Goal: Information Seeking & Learning: Compare options

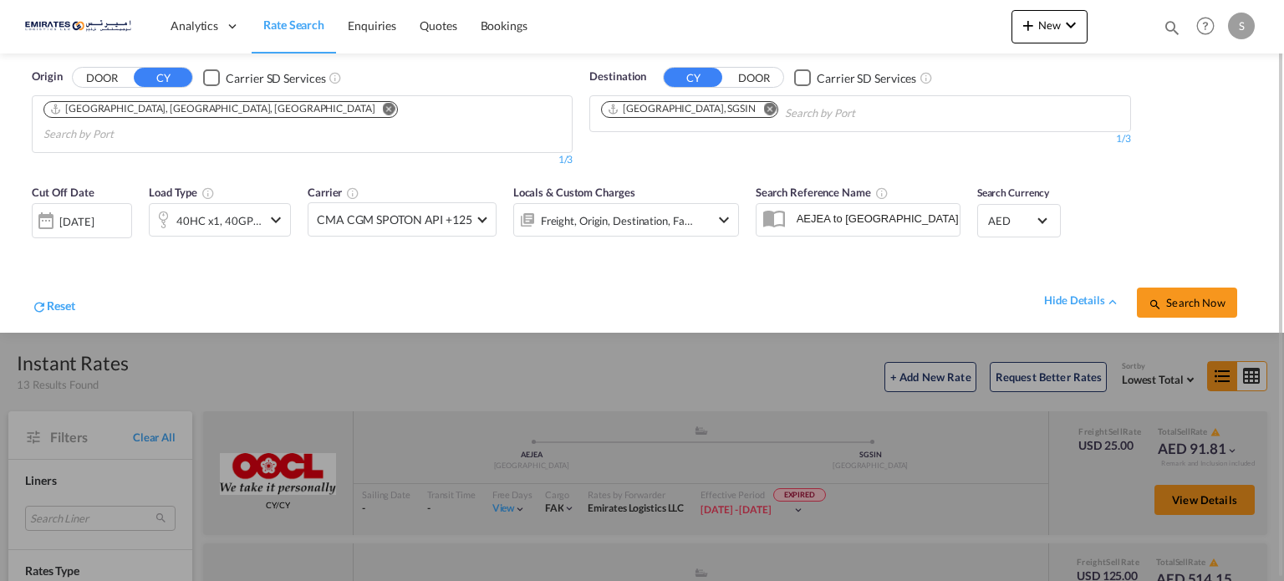
click at [763, 104] on md-icon "Remove" at bounding box center [769, 109] width 13 height 13
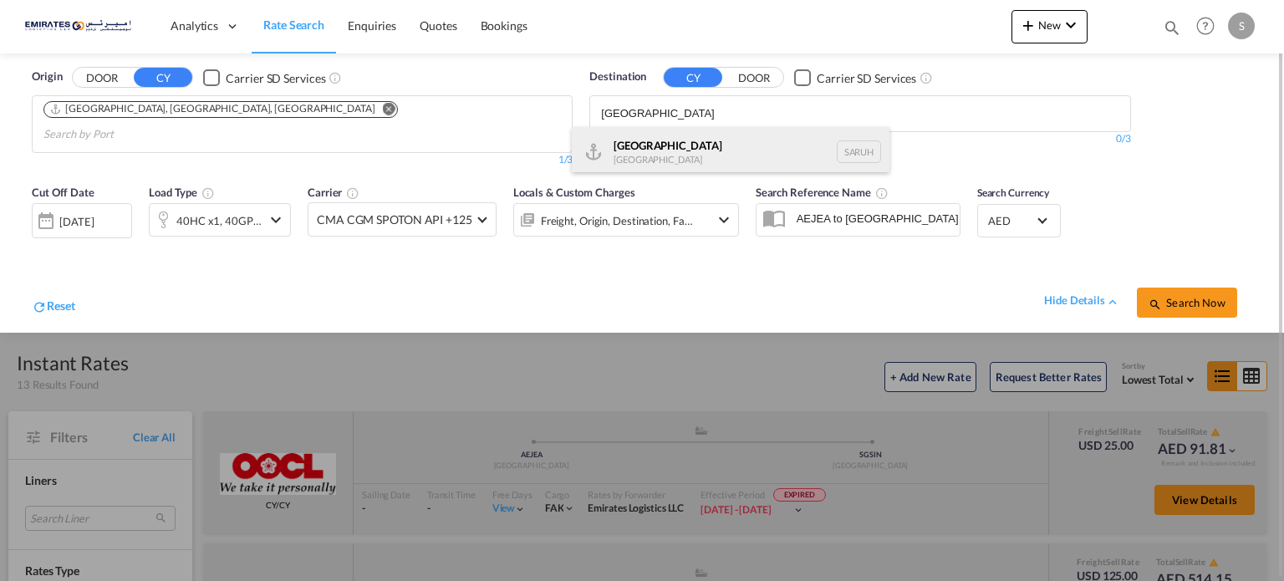
type input "[GEOGRAPHIC_DATA]"
click at [637, 153] on div "[GEOGRAPHIC_DATA] [GEOGRAPHIC_DATA] [GEOGRAPHIC_DATA]" at bounding box center [731, 152] width 318 height 50
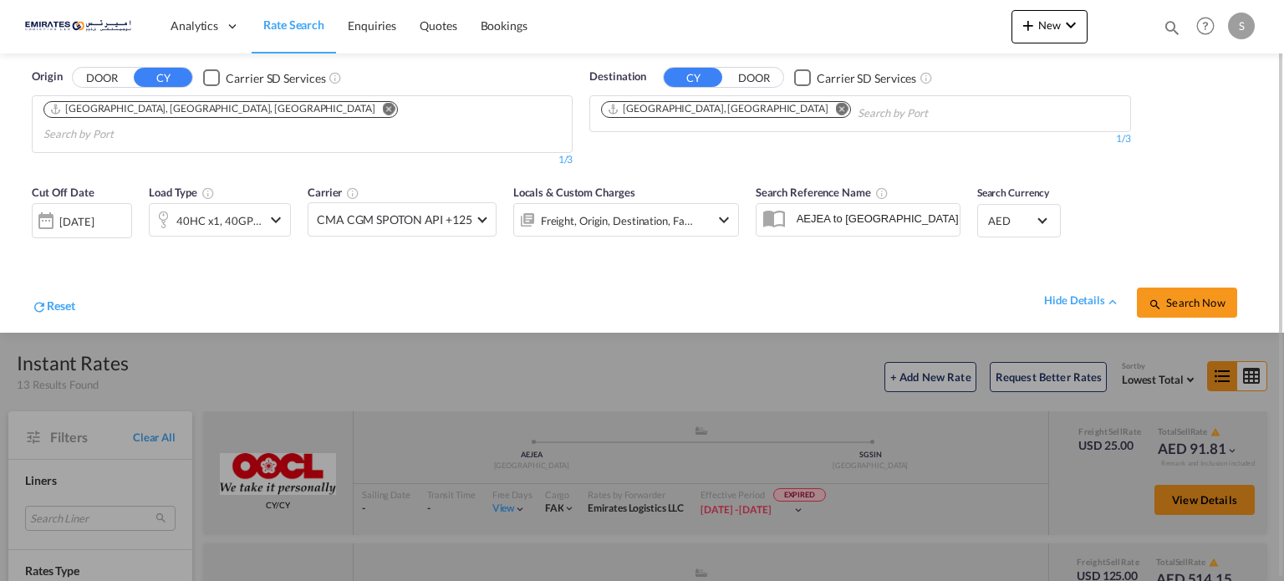
click at [114, 211] on div "[DATE]" at bounding box center [82, 220] width 100 height 35
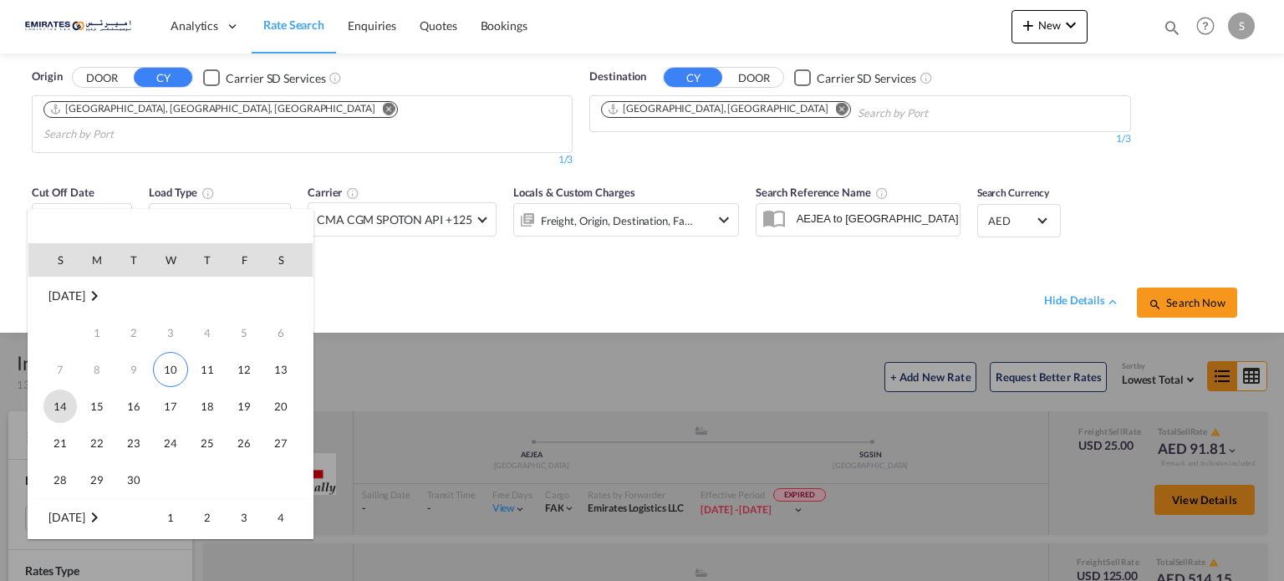
click at [44, 411] on span "14" at bounding box center [59, 406] width 33 height 33
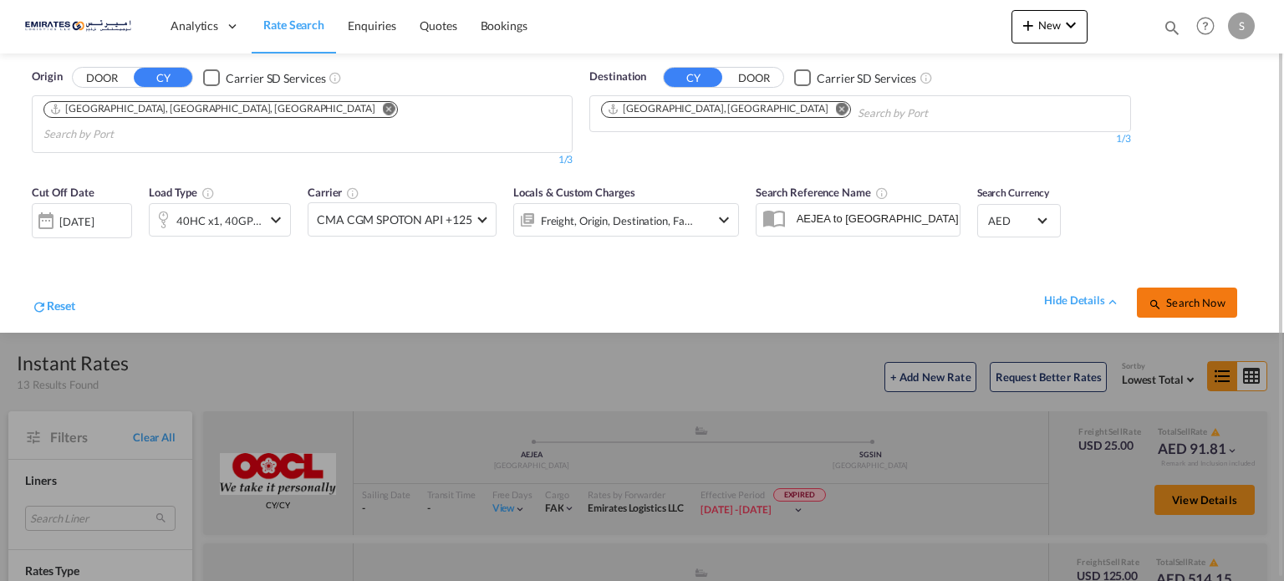
click at [1173, 296] on span "Search Now" at bounding box center [1187, 302] width 76 height 13
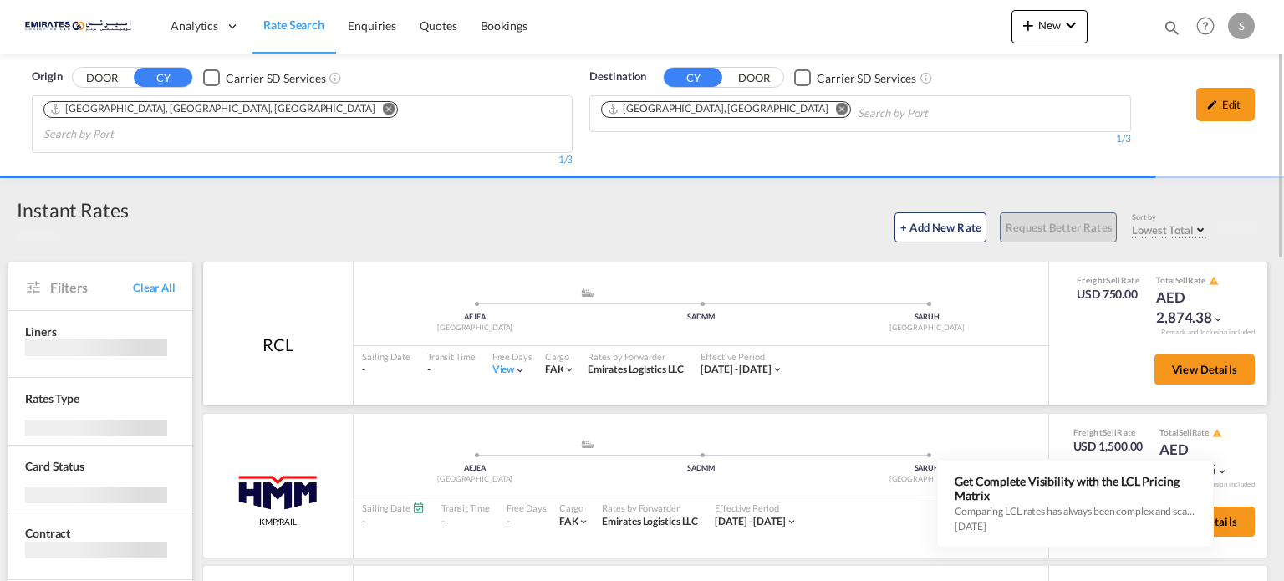
click at [505, 363] on div "View" at bounding box center [509, 370] width 34 height 14
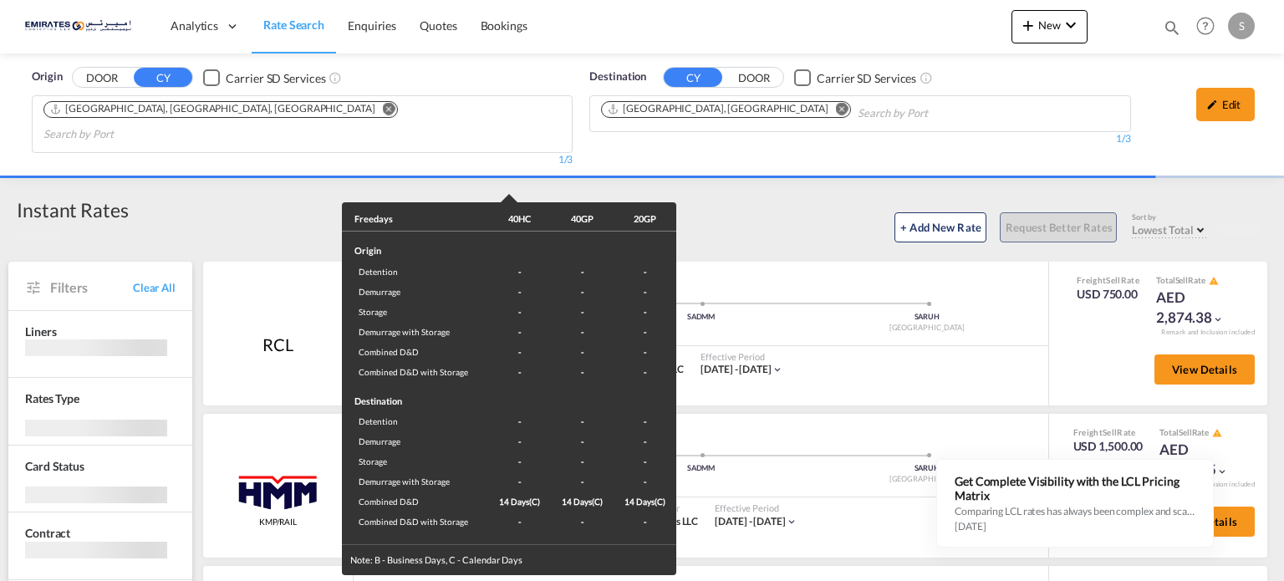
click at [850, 355] on div "Freedays 40HC 40GP 20GP Origin Detention - - - Demurrage - - - Storage - - - De…" at bounding box center [642, 290] width 1284 height 581
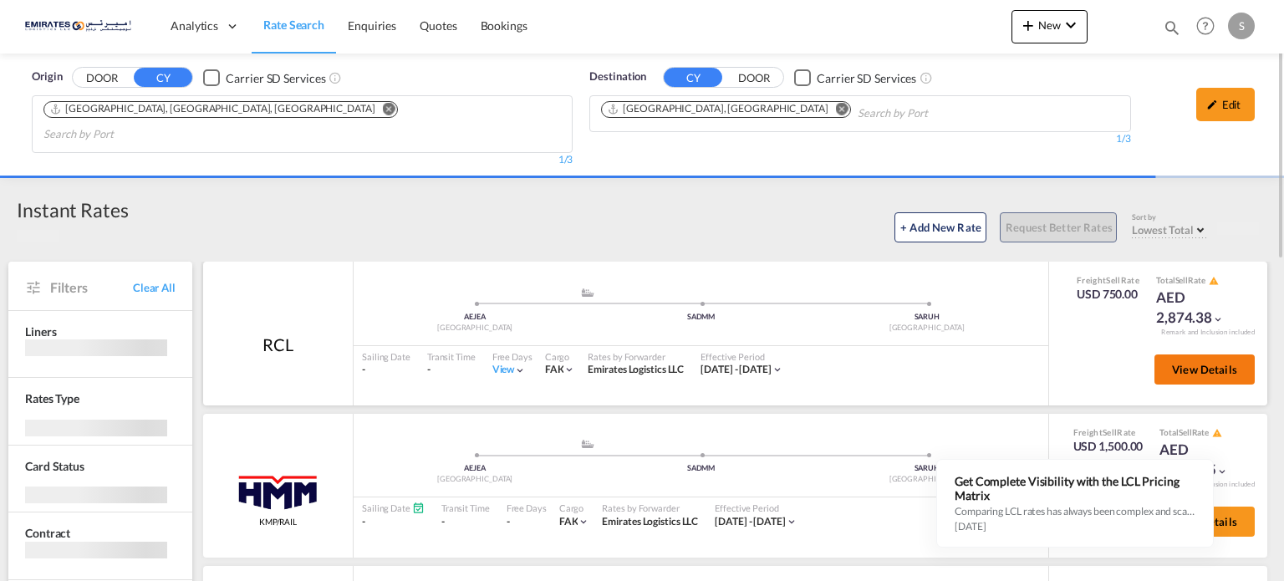
click at [1193, 363] on span "View Details" at bounding box center [1204, 369] width 65 height 13
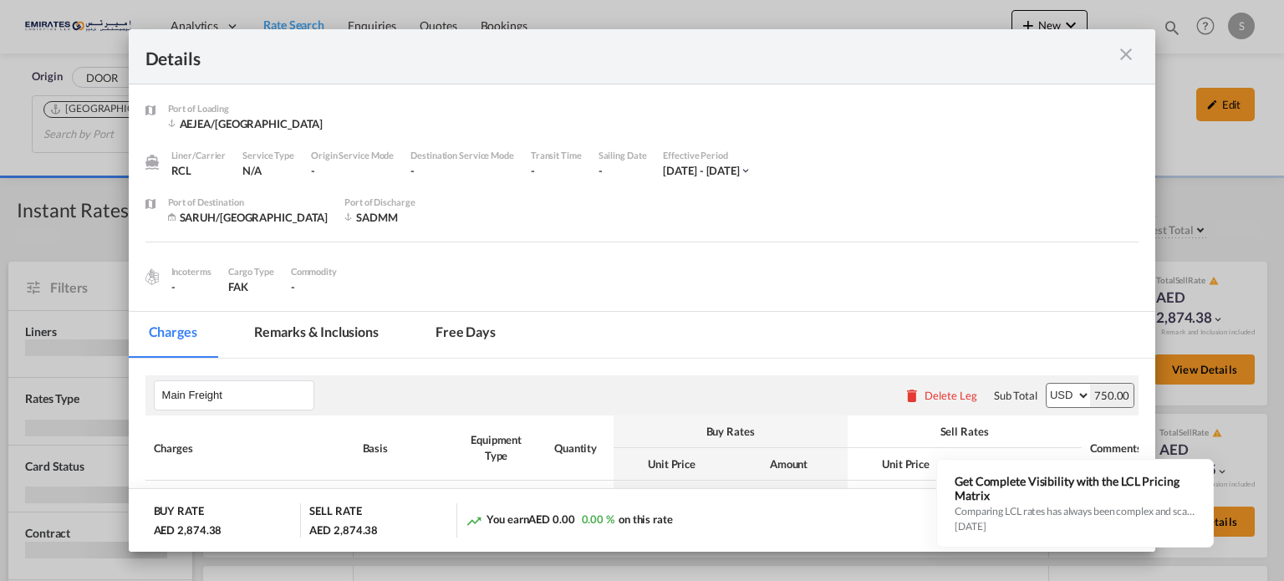
scroll to position [167, 0]
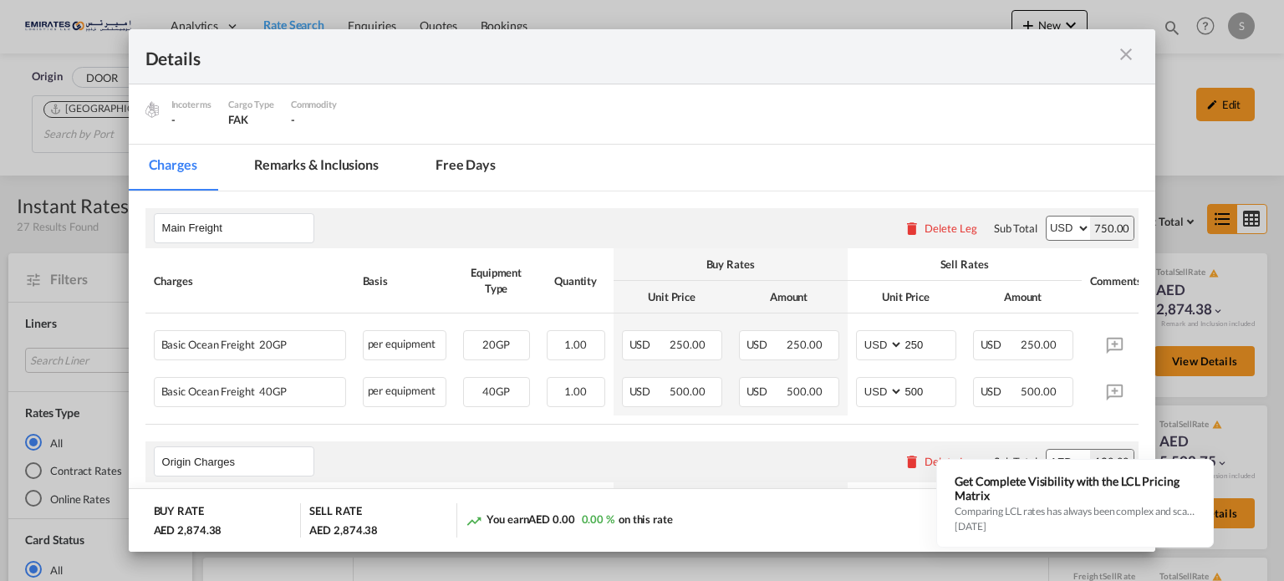
click at [1120, 48] on md-icon "icon-close m-3 fg-AAA8AD cursor" at bounding box center [1126, 54] width 20 height 20
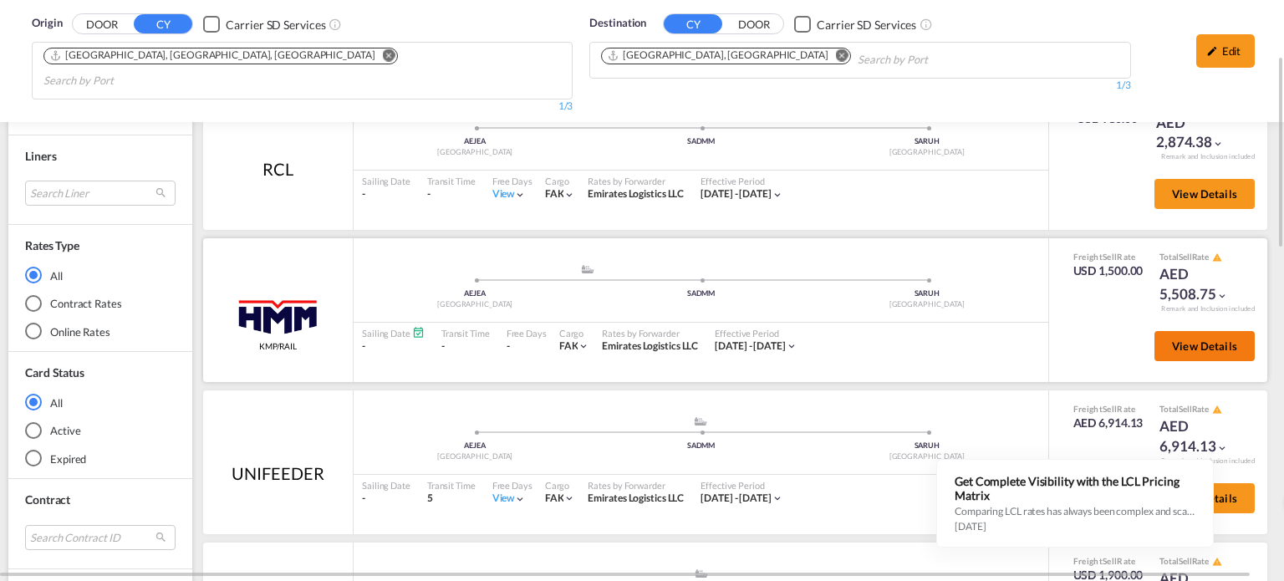
click at [1195, 339] on span "View Details" at bounding box center [1204, 345] width 65 height 13
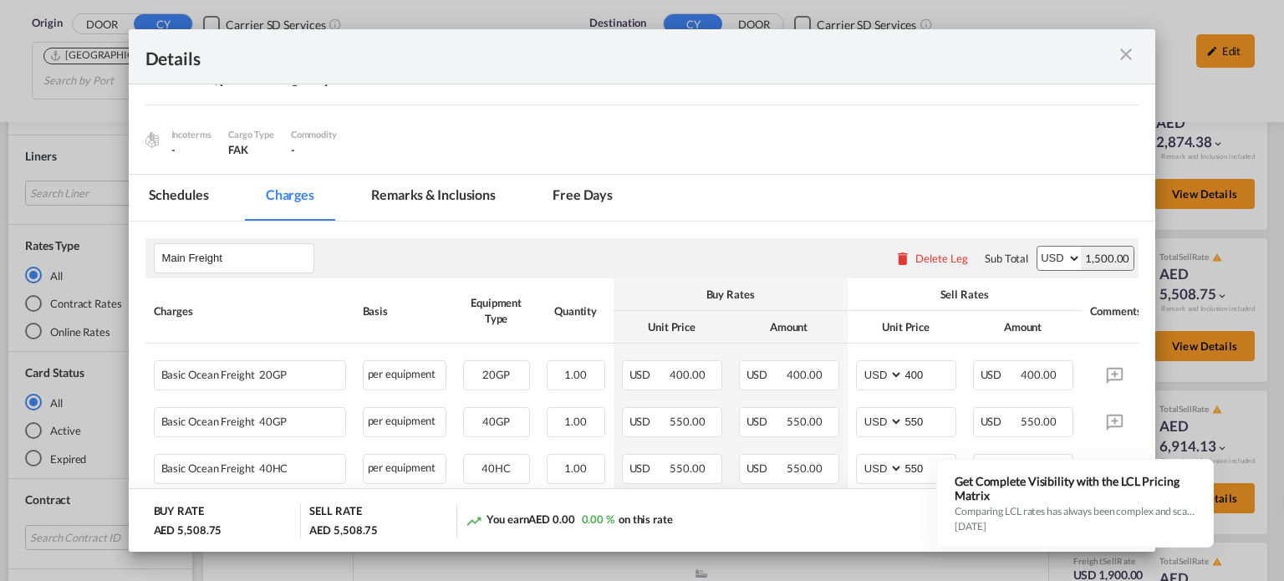
scroll to position [234, 0]
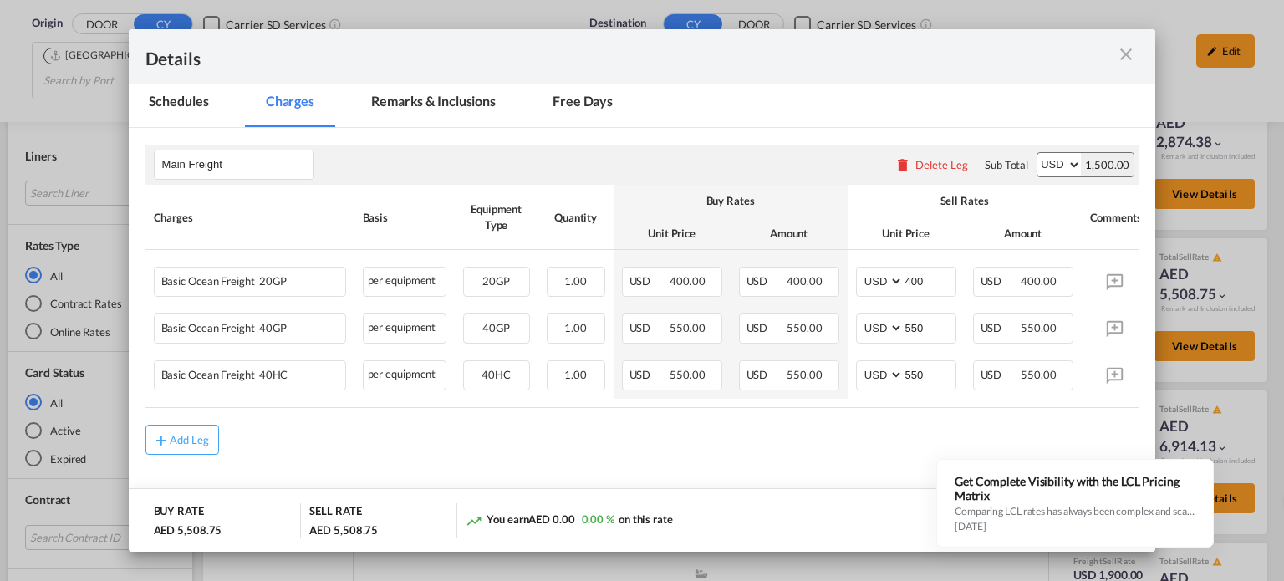
click at [1126, 55] on md-icon "icon-close m-3 fg-AAA8AD cursor" at bounding box center [1126, 54] width 20 height 20
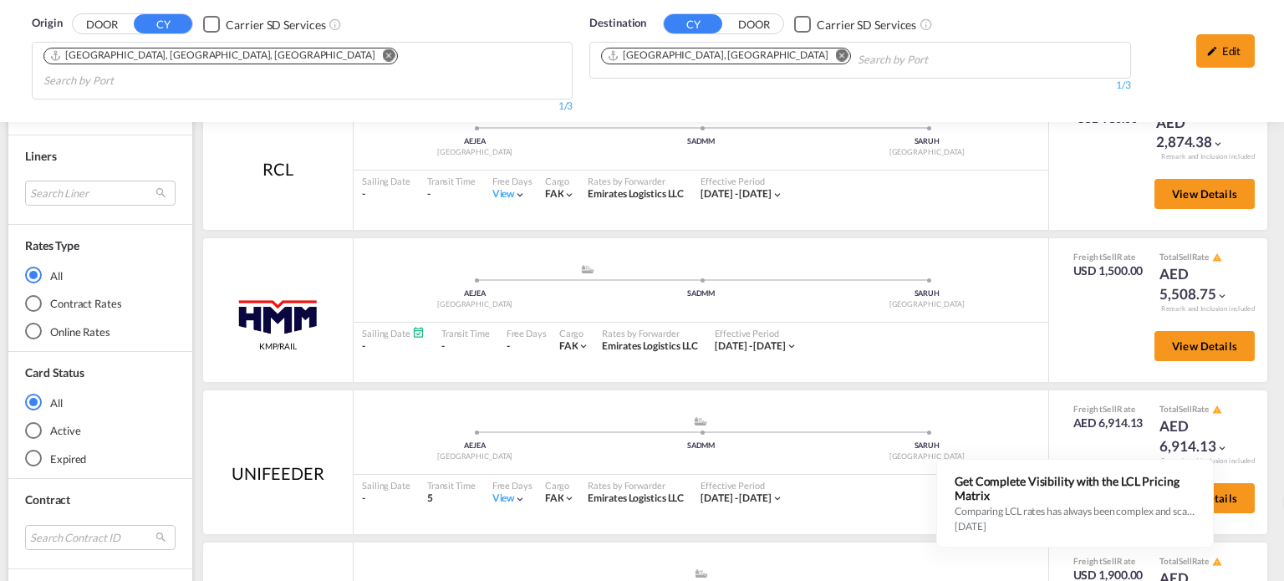
scroll to position [251, 0]
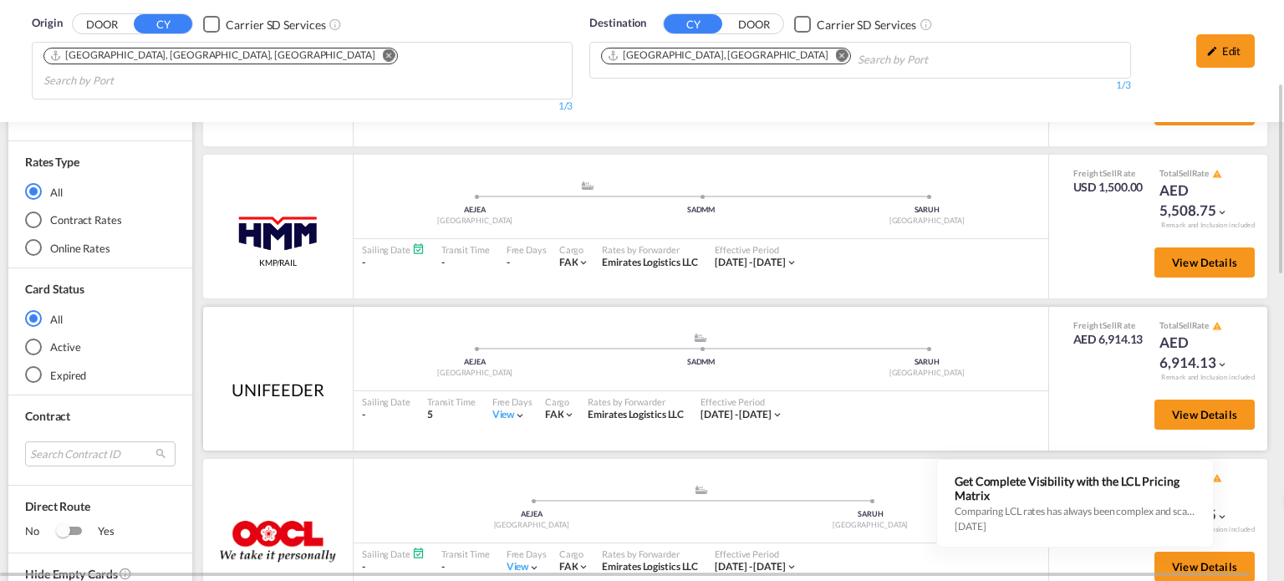
click at [492, 408] on div "View" at bounding box center [509, 415] width 34 height 14
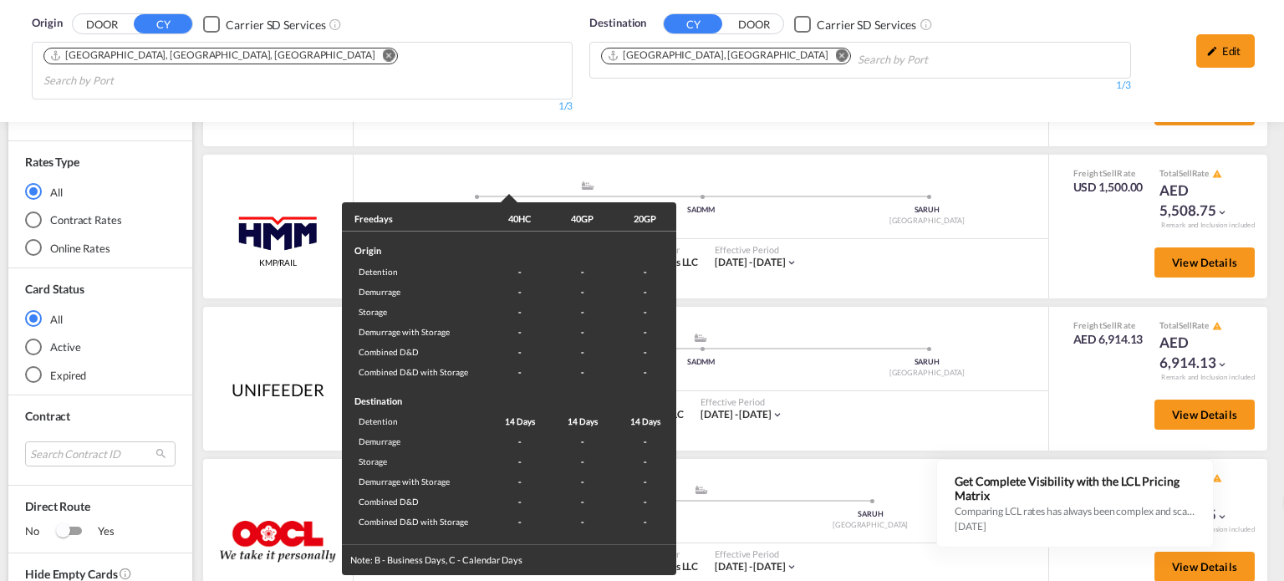
click at [947, 387] on div "Freedays 40HC 40GP 20GP Origin Detention - - - Demurrage - - - Storage - - - De…" at bounding box center [642, 290] width 1284 height 581
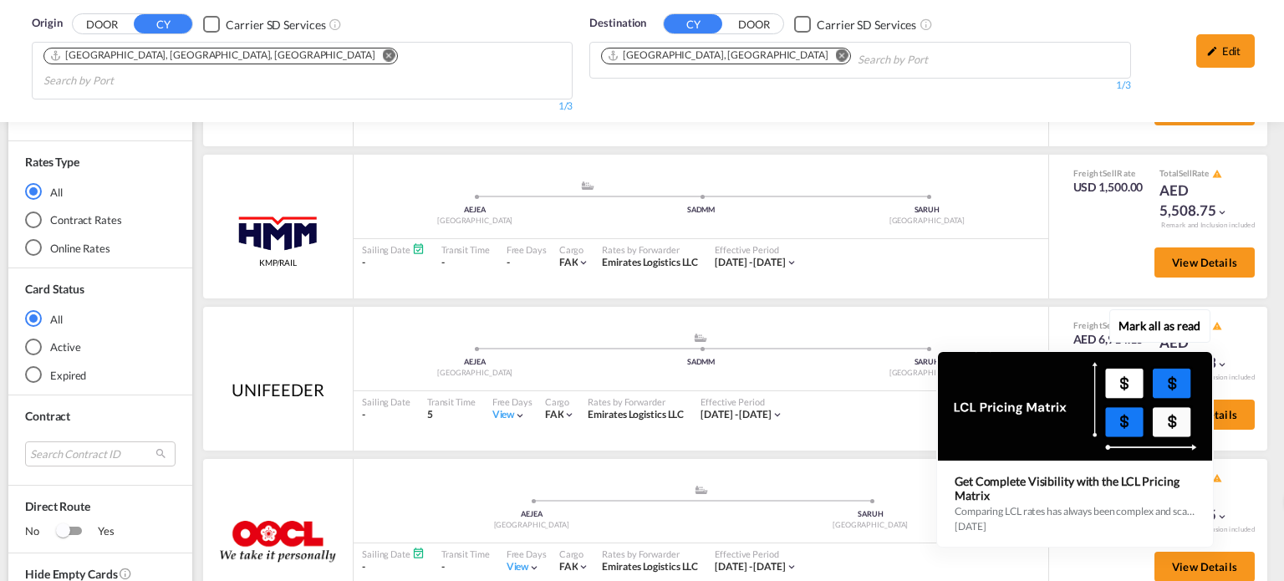
click at [1224, 394] on div "Mark all as read Get Complete Visibility with the LCL Pricing Matrix Comparing …" at bounding box center [1079, 432] width 303 height 231
click at [959, 319] on div "Mark all as read Get Complete Visibility with the LCL Pricing Matrix Comparing …" at bounding box center [1079, 432] width 303 height 231
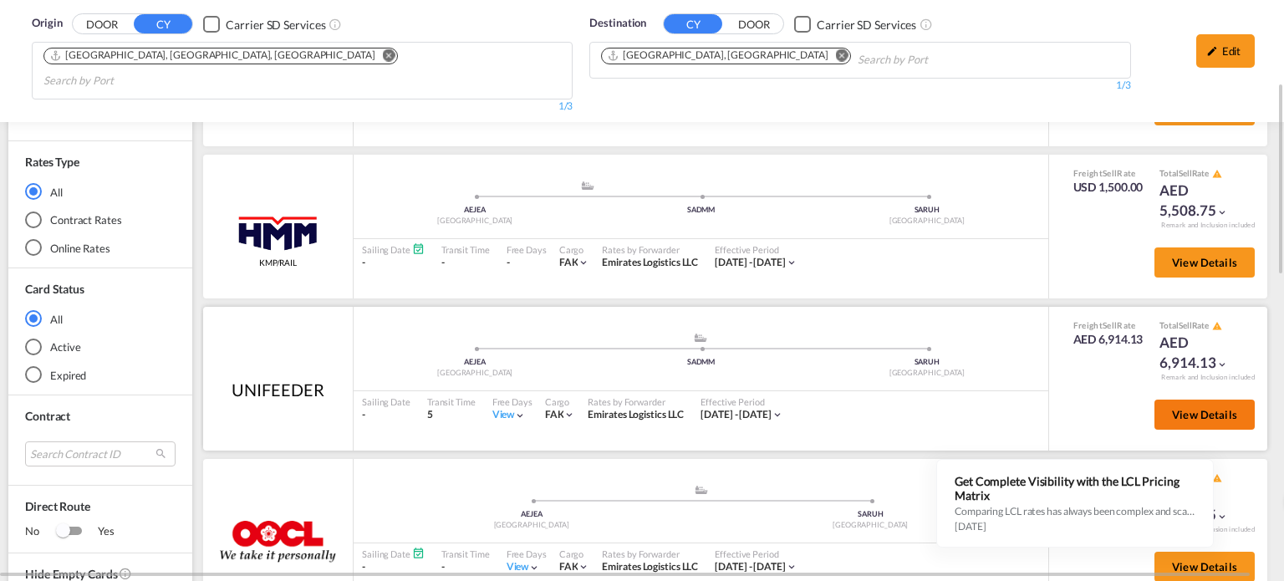
click at [1157, 400] on button "View Details" at bounding box center [1205, 415] width 100 height 30
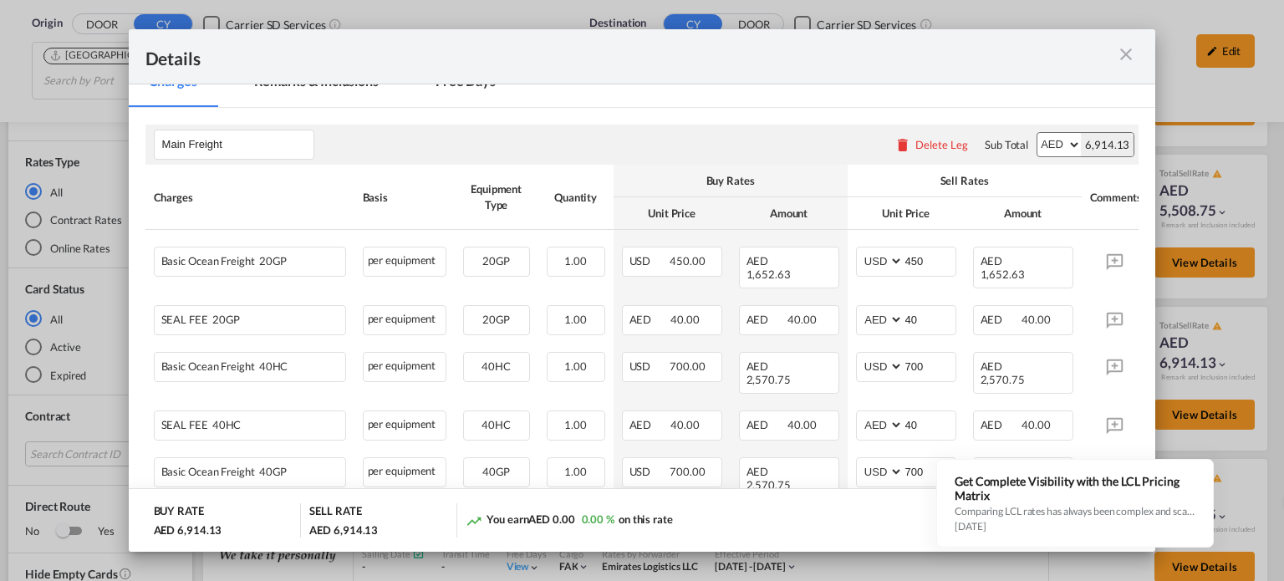
click at [1128, 56] on md-icon "icon-close m-3 fg-AAA8AD cursor" at bounding box center [1126, 54] width 20 height 20
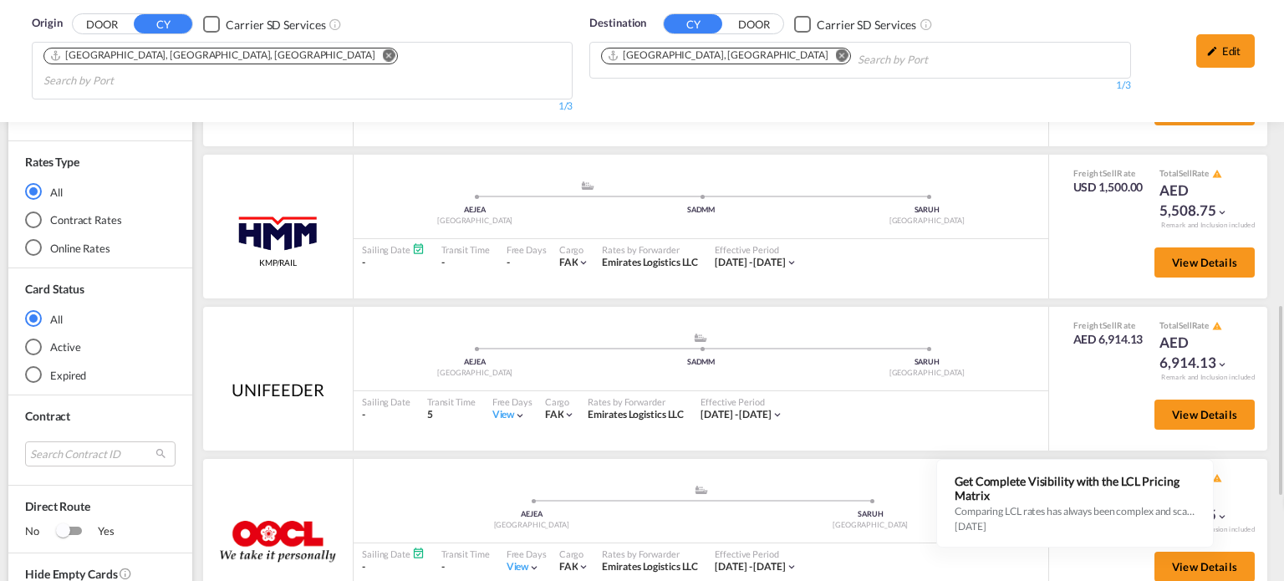
scroll to position [418, 0]
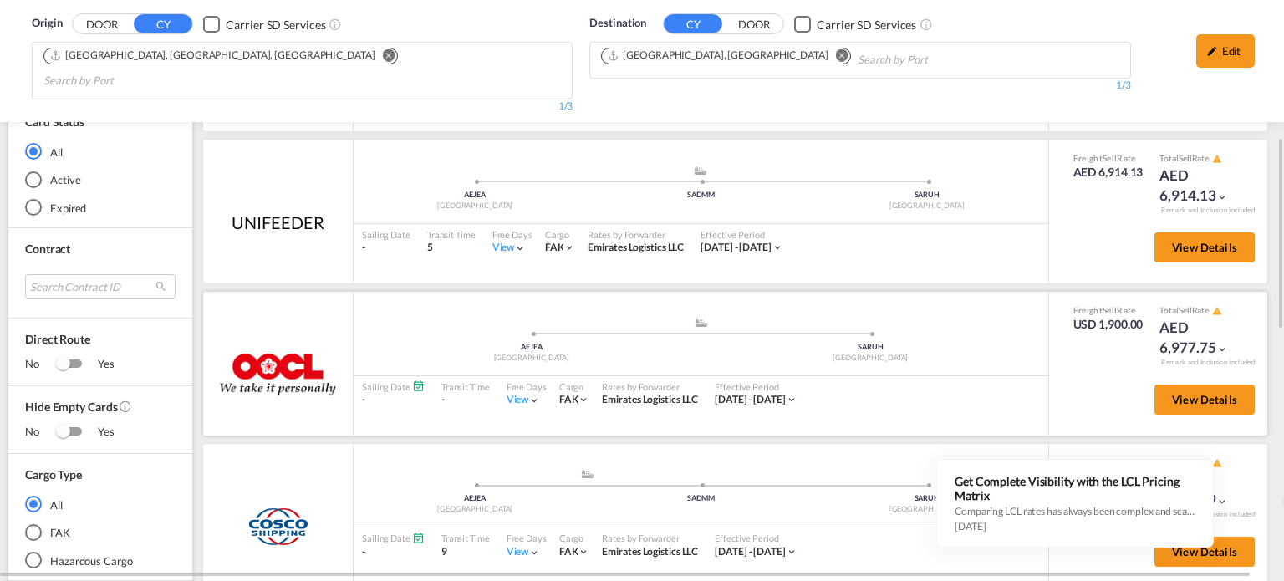
click at [525, 393] on div "View" at bounding box center [524, 400] width 34 height 14
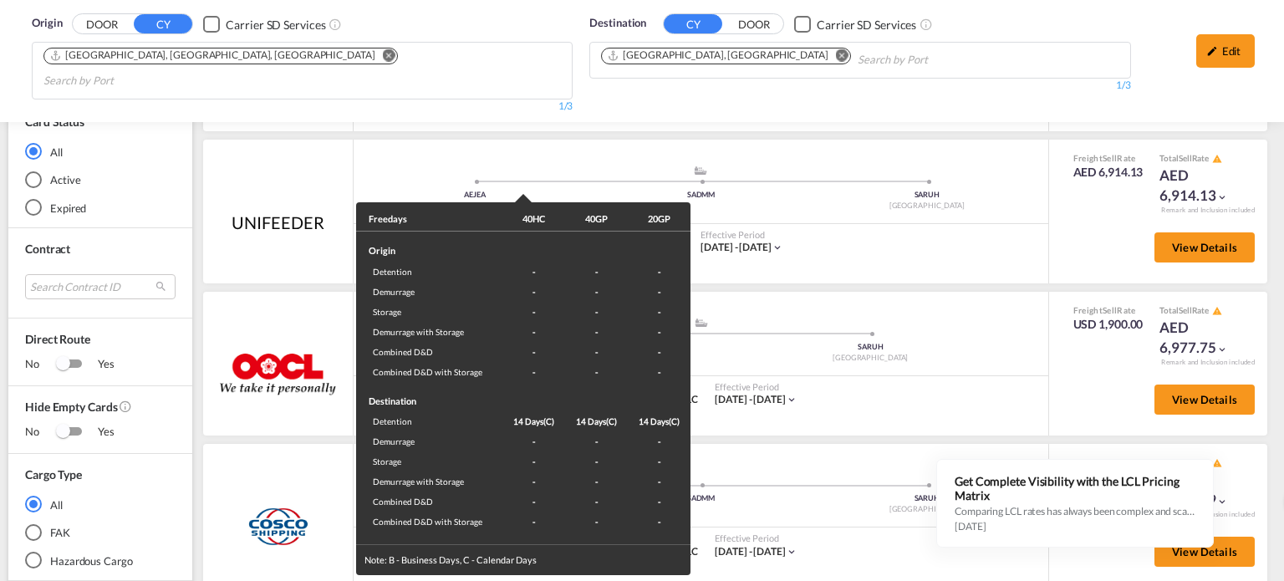
click at [826, 401] on div "Freedays 40HC 40GP 20GP Origin Detention - - - Demurrage - - - Storage - - - De…" at bounding box center [642, 290] width 1284 height 581
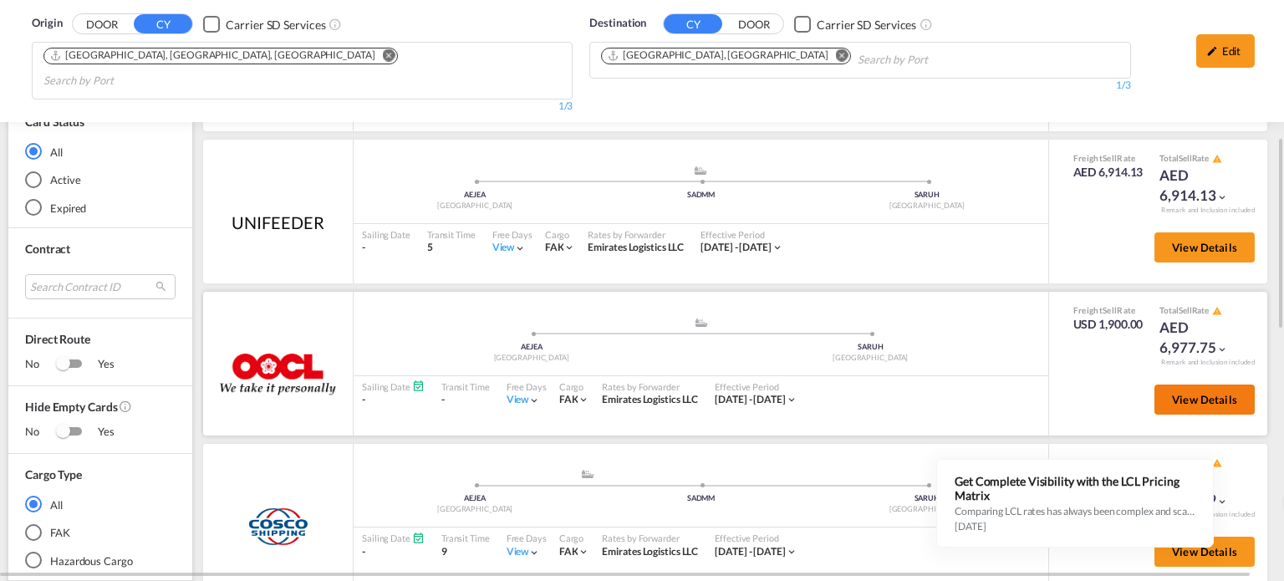
click at [1172, 393] on span "View Details" at bounding box center [1204, 399] width 65 height 13
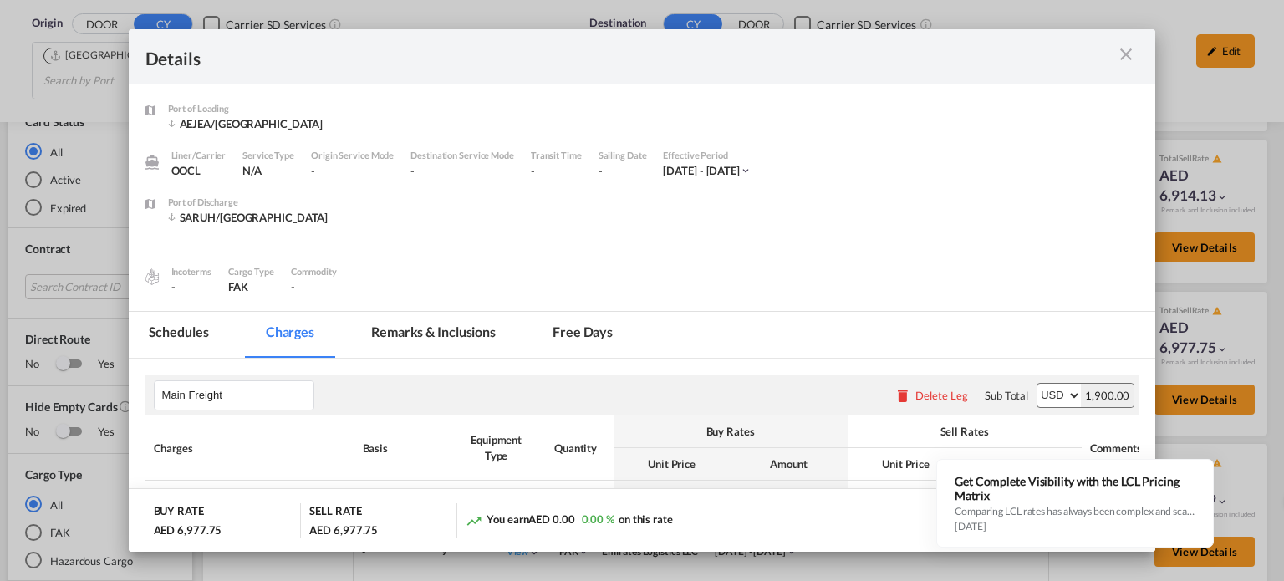
scroll to position [234, 0]
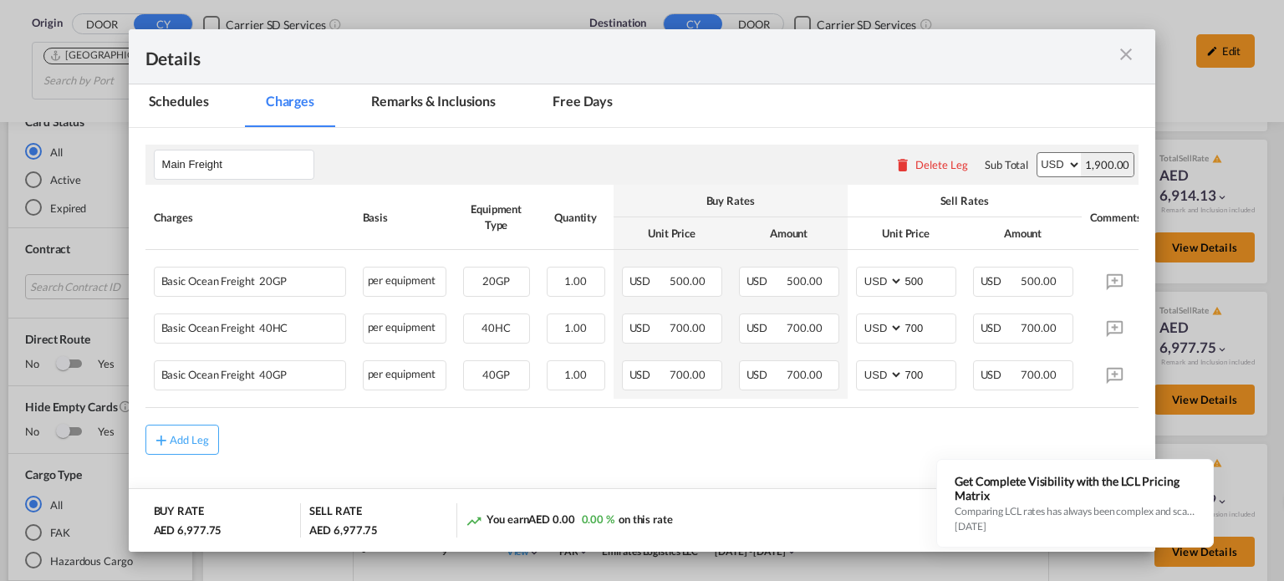
click at [1124, 48] on md-icon "icon-close m-3 fg-AAA8AD cursor" at bounding box center [1126, 54] width 20 height 20
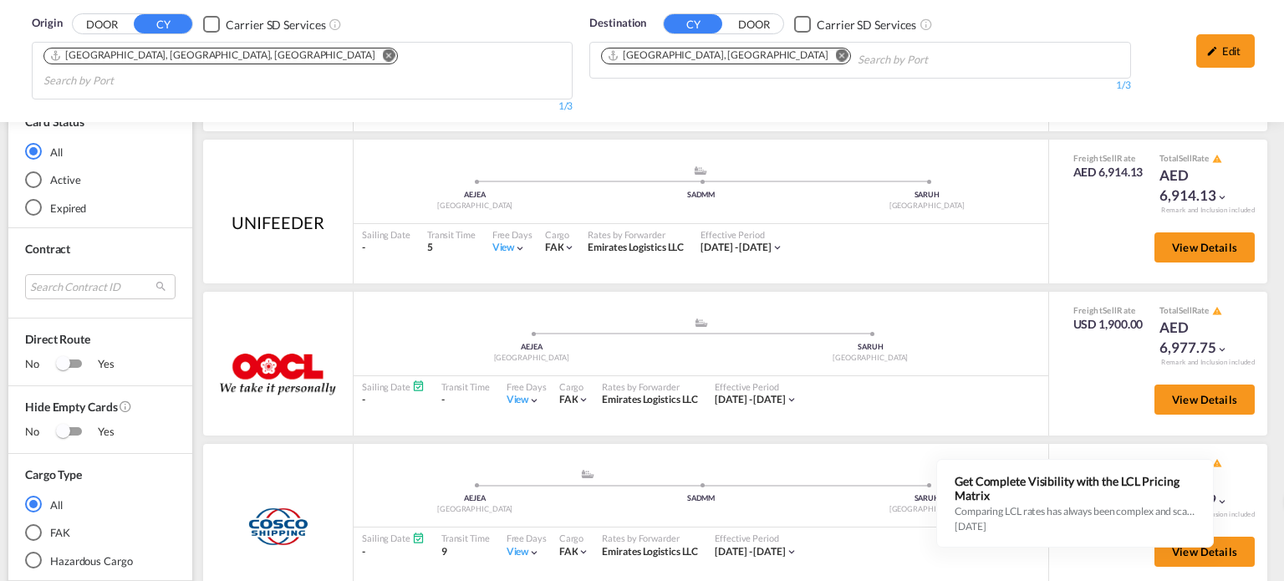
scroll to position [585, 0]
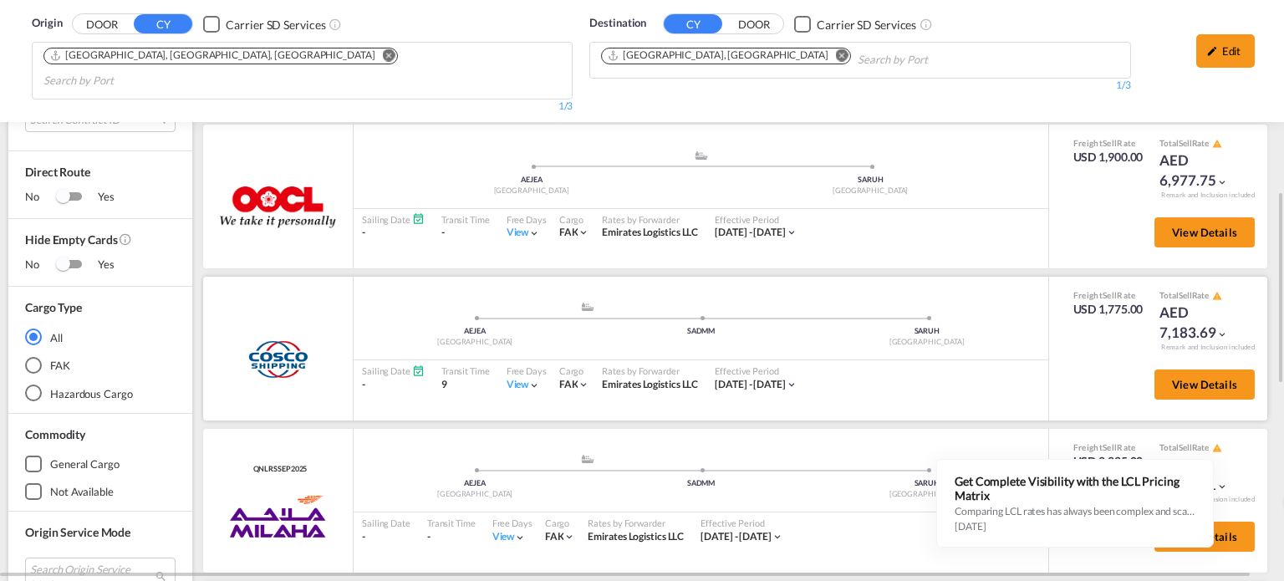
click at [512, 378] on div "View" at bounding box center [524, 385] width 34 height 14
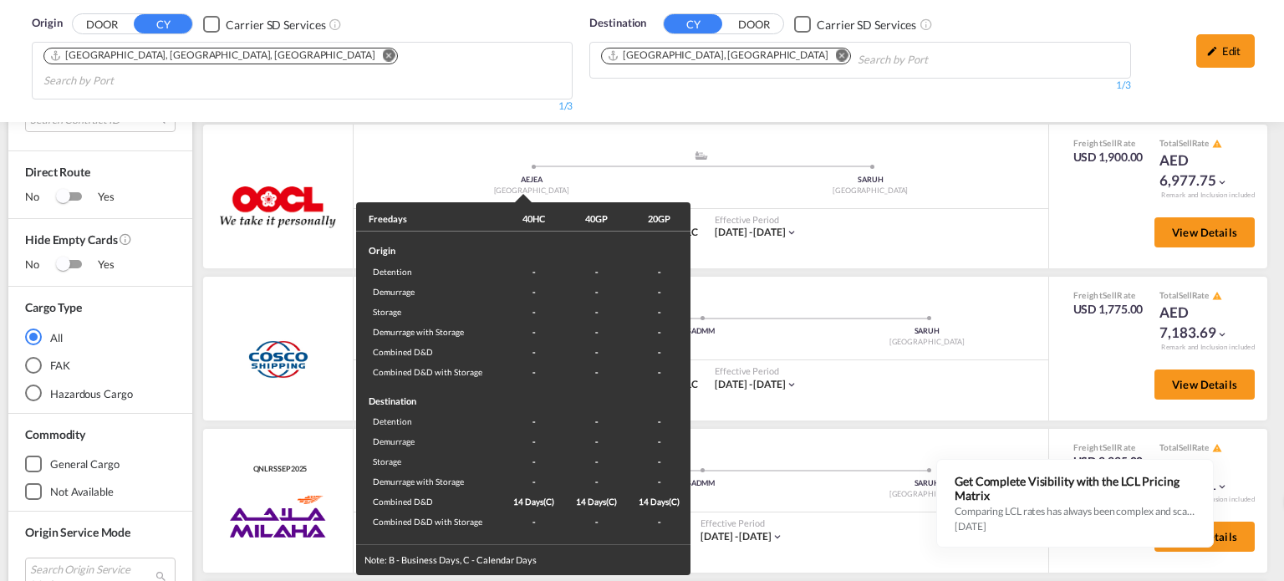
click at [892, 360] on div "Freedays 40HC 40GP 20GP Origin Detention - - - Demurrage - - - Storage - - - De…" at bounding box center [642, 290] width 1284 height 581
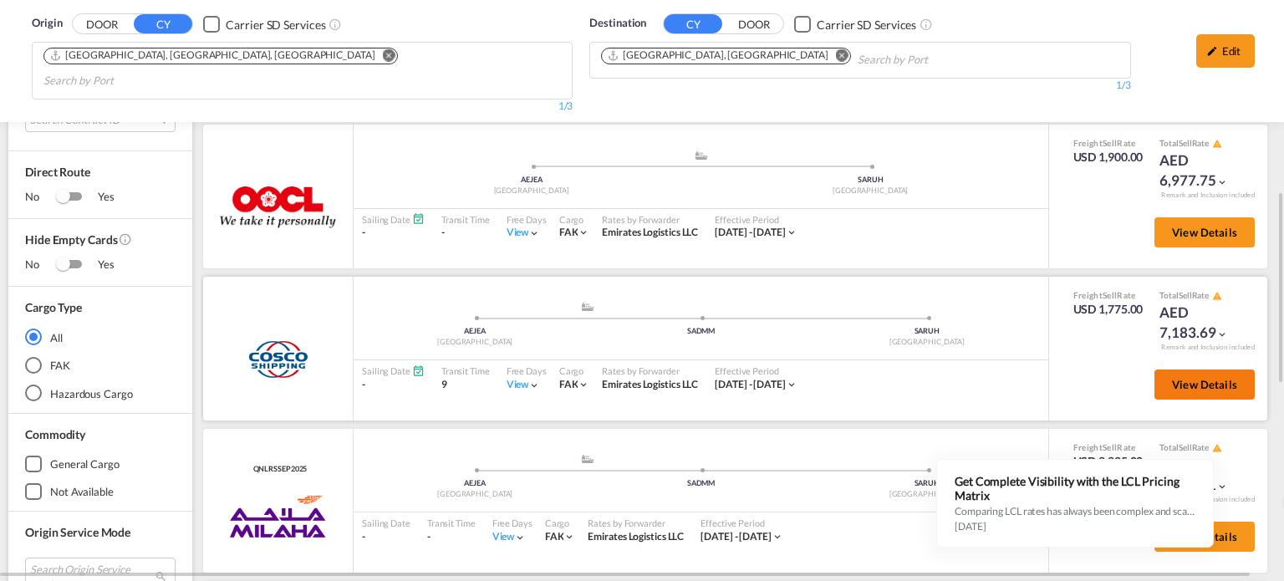
click at [1201, 378] on span "View Details" at bounding box center [1204, 384] width 65 height 13
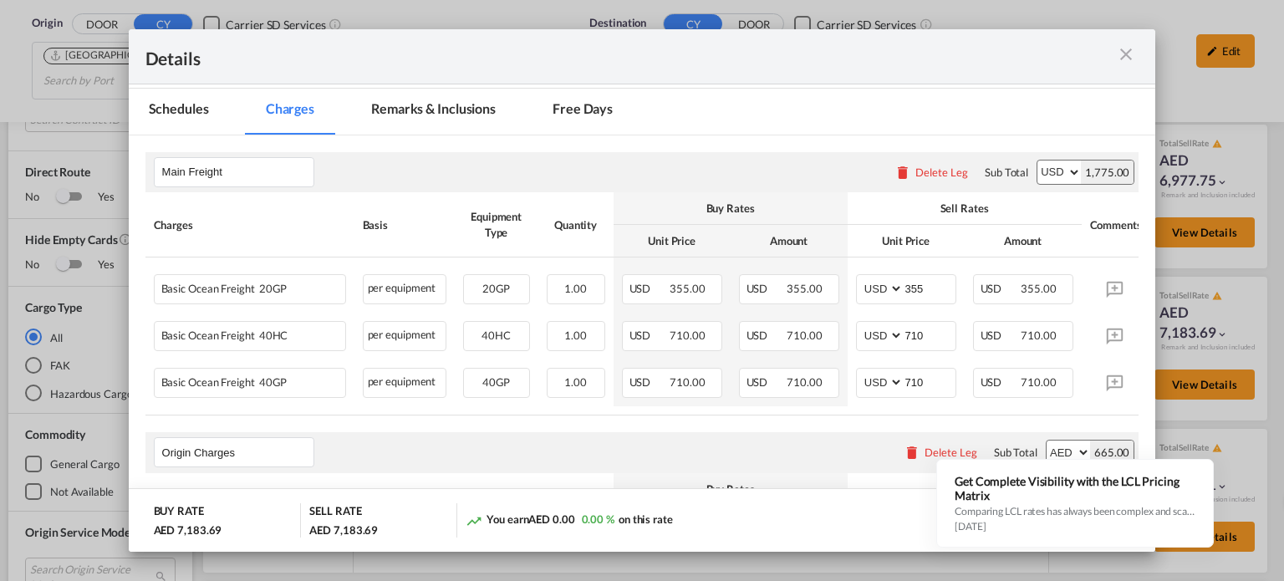
scroll to position [251, 0]
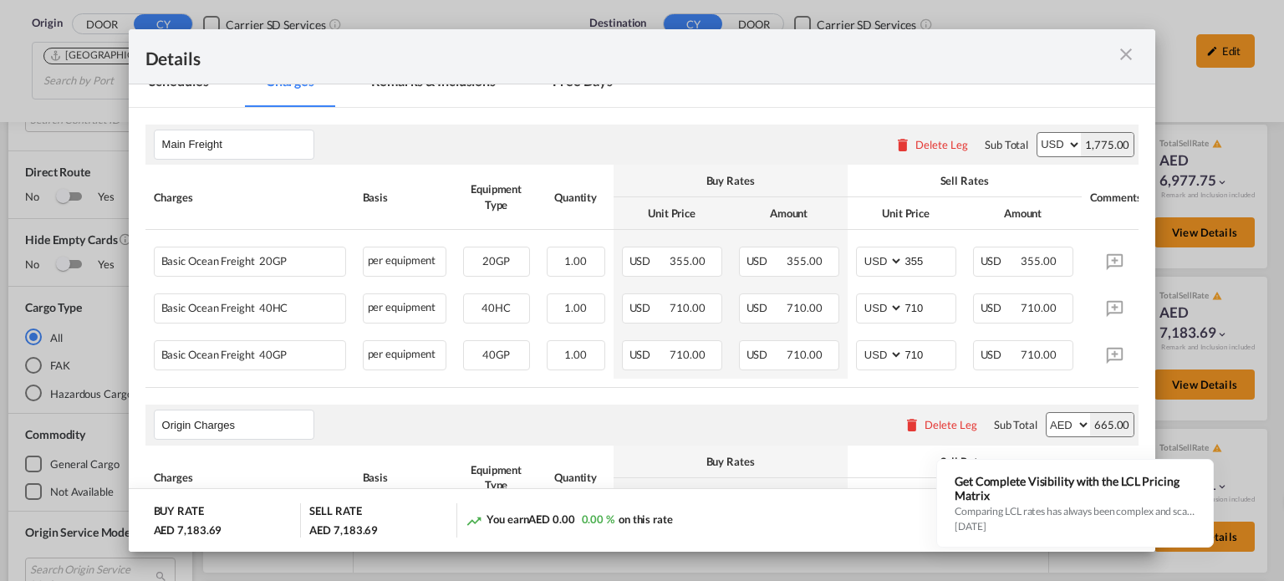
click at [1131, 48] on md-icon "icon-close m-3 fg-AAA8AD cursor" at bounding box center [1126, 54] width 20 height 20
